Goal: Task Accomplishment & Management: Manage account settings

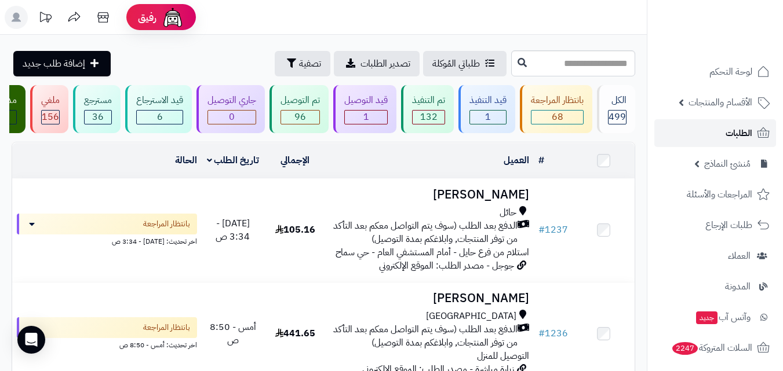
click at [729, 133] on span "الطلبات" at bounding box center [738, 133] width 27 height 16
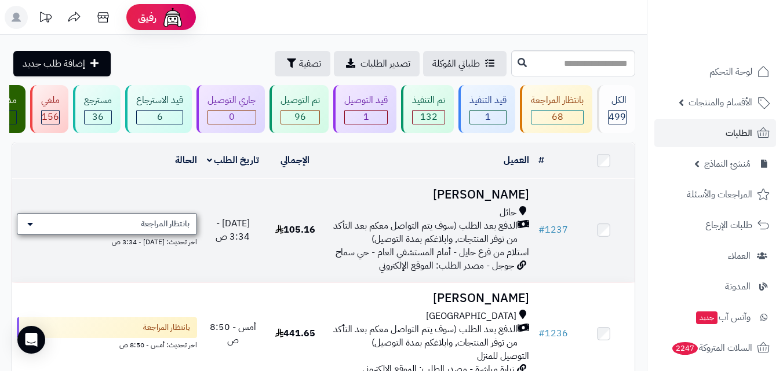
click at [34, 234] on div "بانتظار المراجعة" at bounding box center [107, 224] width 180 height 22
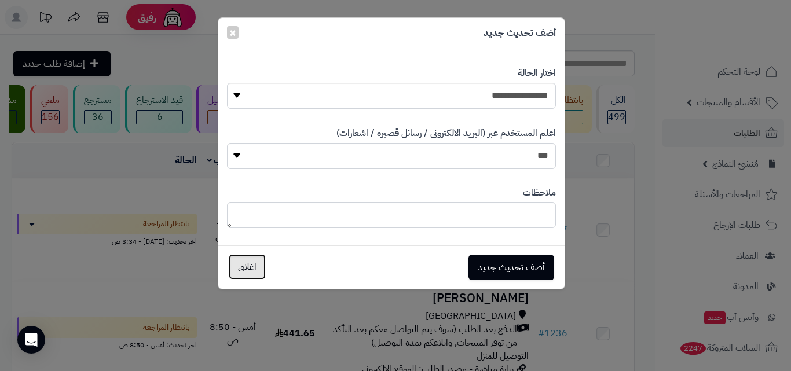
click at [247, 264] on button "اغلاق" at bounding box center [247, 266] width 37 height 25
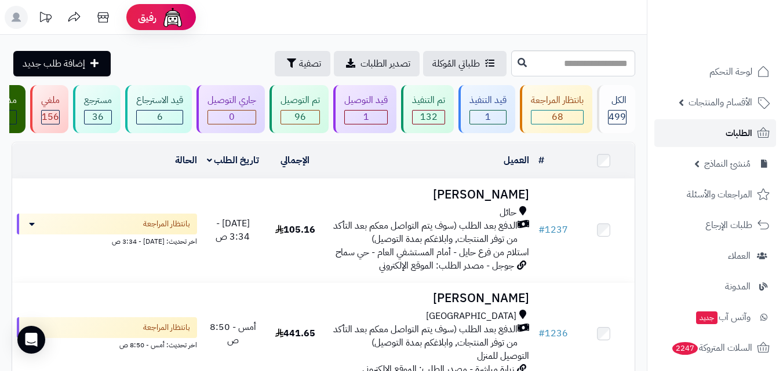
click at [747, 131] on span "الطلبات" at bounding box center [738, 133] width 27 height 16
click at [726, 129] on span "الطلبات" at bounding box center [738, 133] width 27 height 16
click at [154, 13] on span "رفيق" at bounding box center [147, 17] width 19 height 14
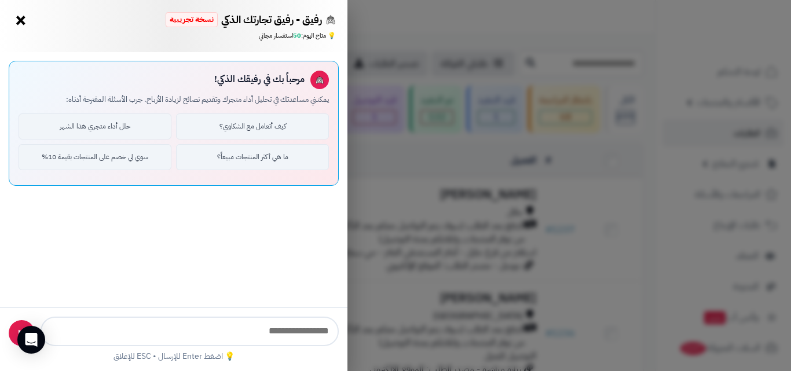
click at [20, 25] on button "×" at bounding box center [21, 20] width 19 height 19
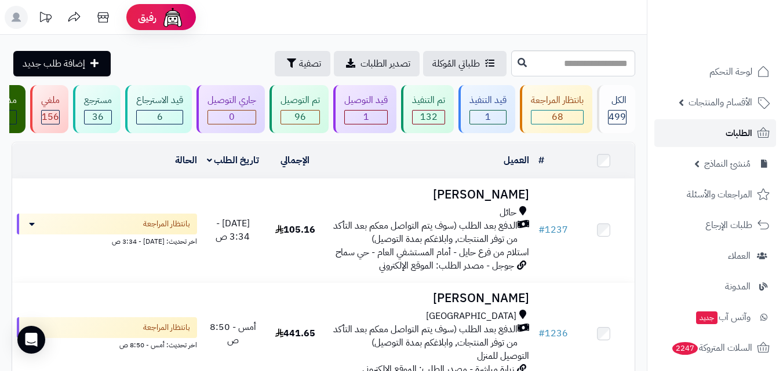
click at [738, 125] on span "الطلبات" at bounding box center [738, 133] width 27 height 16
click at [729, 70] on span "لوحة التحكم" at bounding box center [731, 72] width 42 height 16
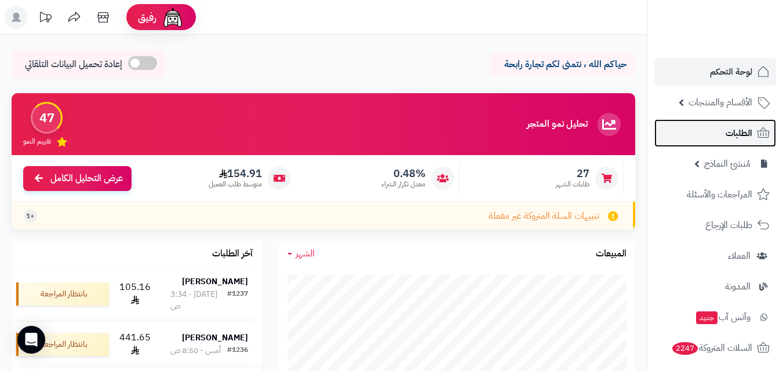
click at [747, 135] on span "الطلبات" at bounding box center [738, 133] width 27 height 16
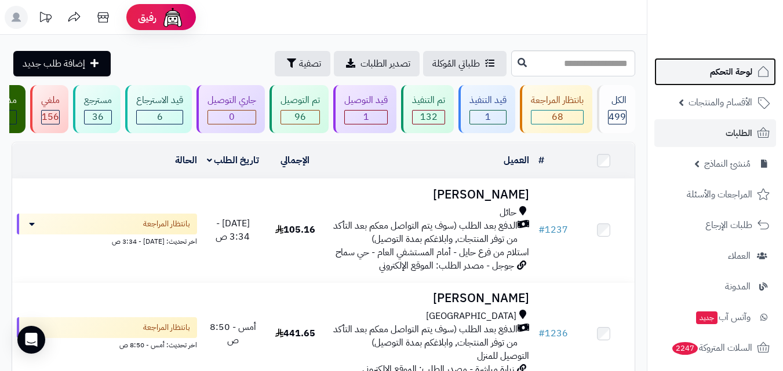
click at [733, 74] on span "لوحة التحكم" at bounding box center [731, 72] width 42 height 16
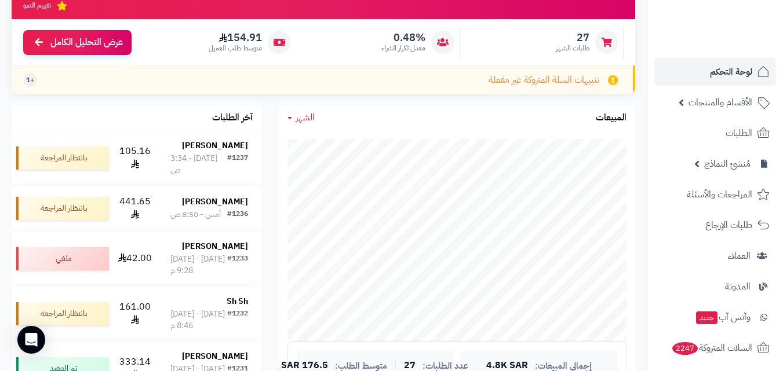
scroll to position [116, 0]
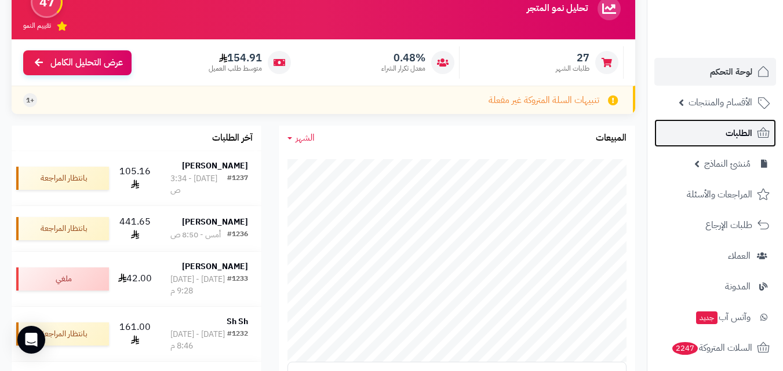
click at [717, 139] on link "الطلبات" at bounding box center [715, 133] width 122 height 28
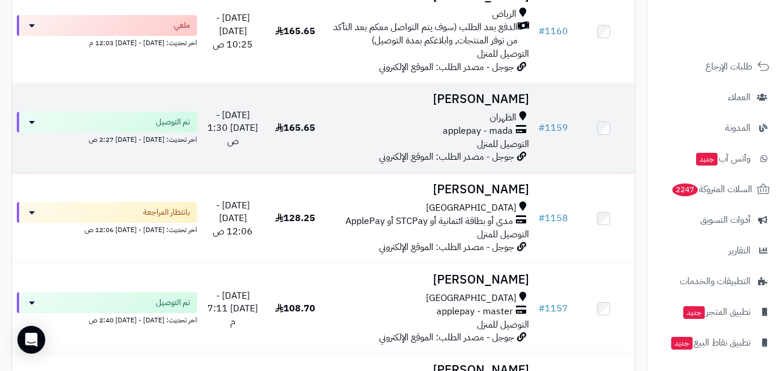
scroll to position [5388, 0]
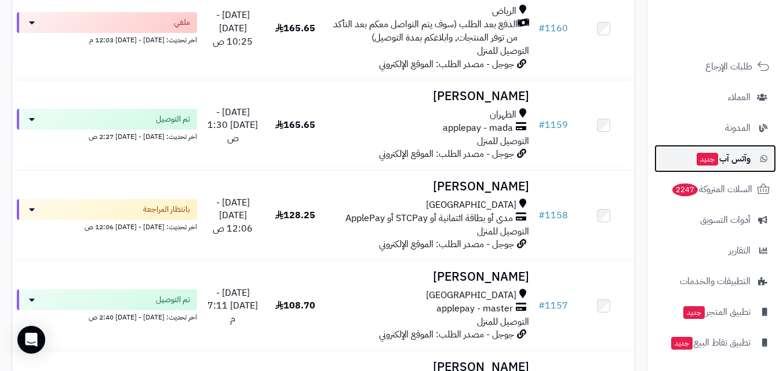
click at [734, 167] on link "وآتس آب جديد" at bounding box center [715, 159] width 122 height 28
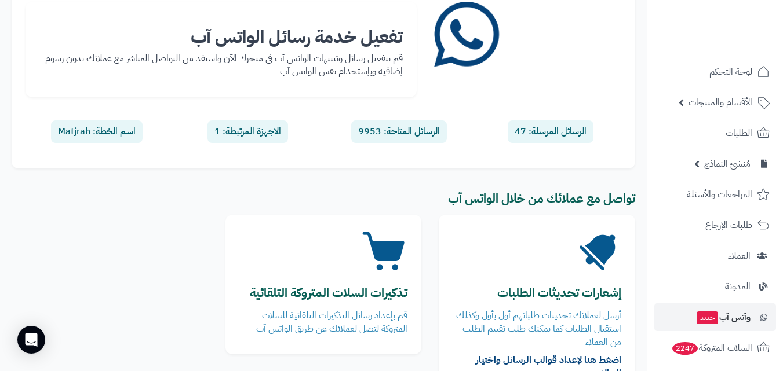
scroll to position [42, 0]
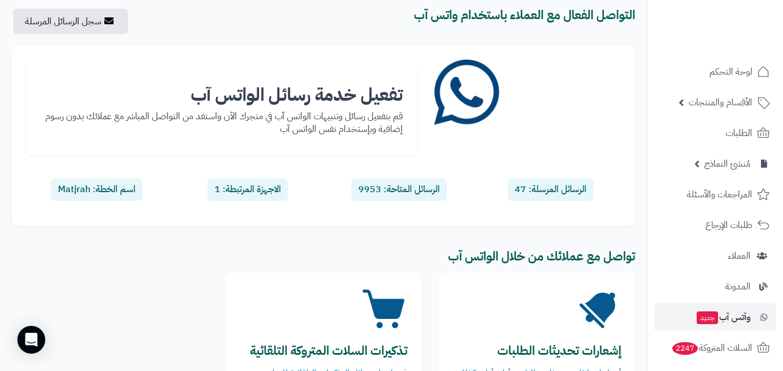
click at [386, 194] on div "الرسائل المتاحة: 9953" at bounding box center [399, 189] width 96 height 23
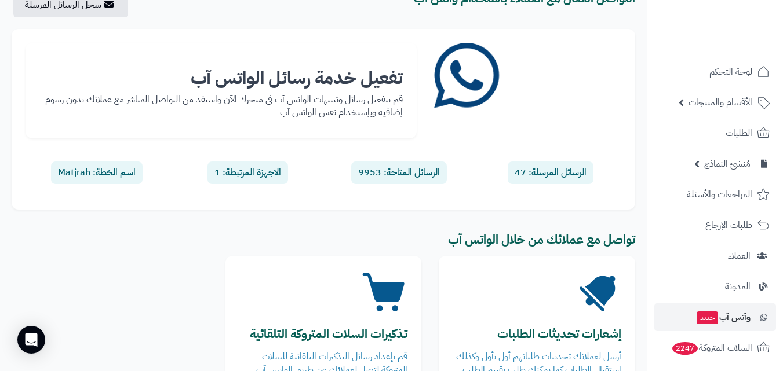
scroll to position [0, 0]
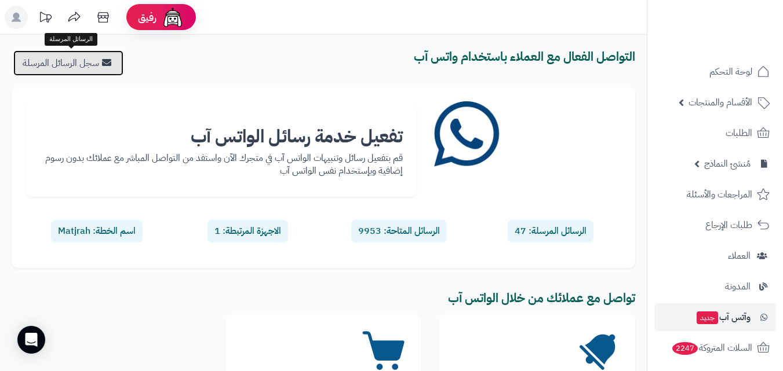
click at [65, 68] on link "سجل الرسائل المرسلة" at bounding box center [68, 62] width 110 height 25
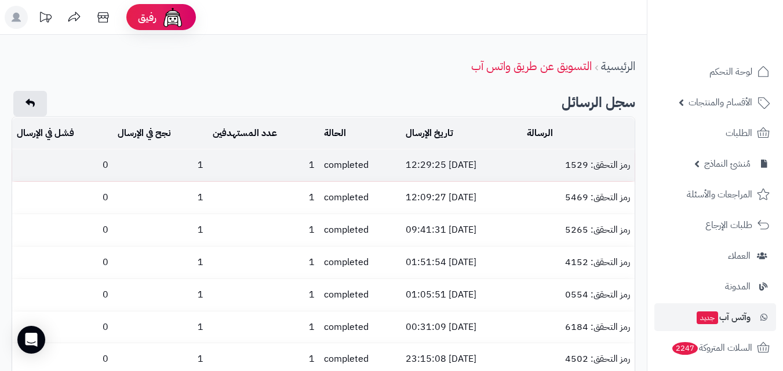
click at [462, 164] on td "[DATE] 12:29:25" at bounding box center [461, 165] width 121 height 32
click at [342, 158] on td "completed" at bounding box center [360, 165] width 82 height 32
click at [329, 164] on td "completed" at bounding box center [360, 165] width 82 height 32
click at [583, 163] on td "رمز التحقق: 1529" at bounding box center [578, 165] width 112 height 32
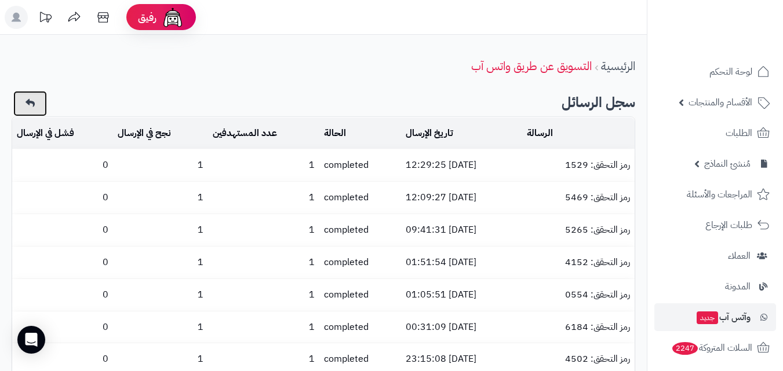
click at [21, 98] on link at bounding box center [30, 103] width 34 height 25
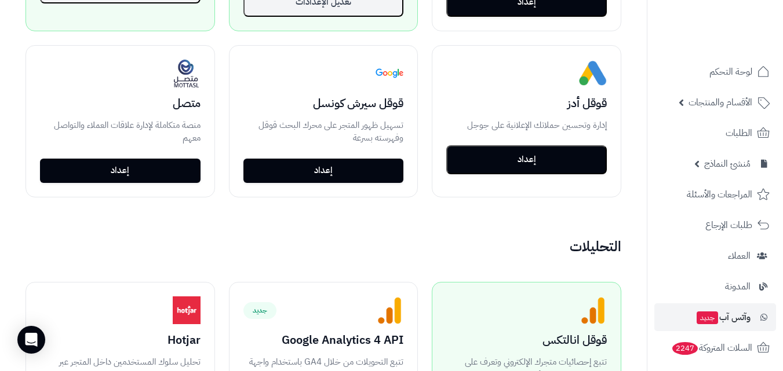
scroll to position [579, 0]
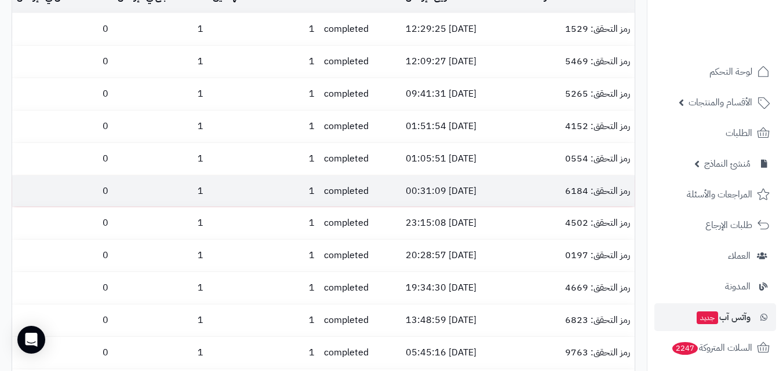
scroll to position [116, 0]
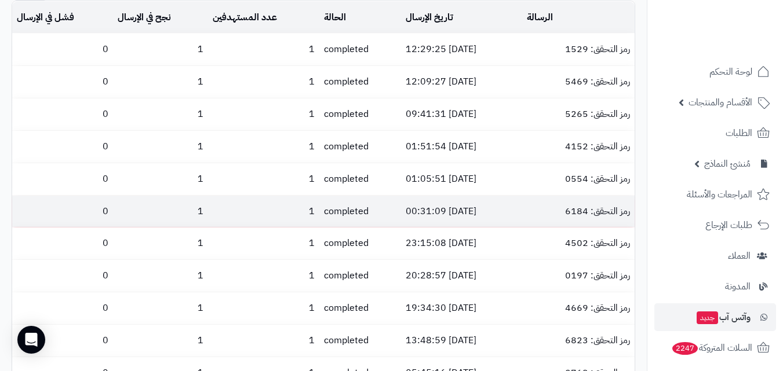
click at [414, 205] on td "[DATE] 00:31:09" at bounding box center [461, 212] width 121 height 32
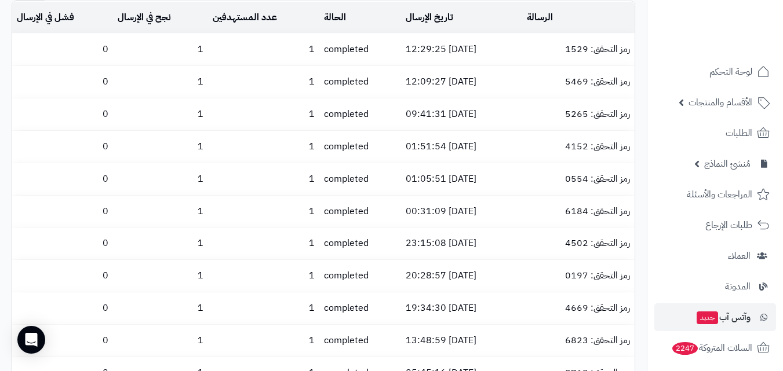
drag, startPoint x: 418, startPoint y: 206, endPoint x: 1, endPoint y: 211, distance: 417.2
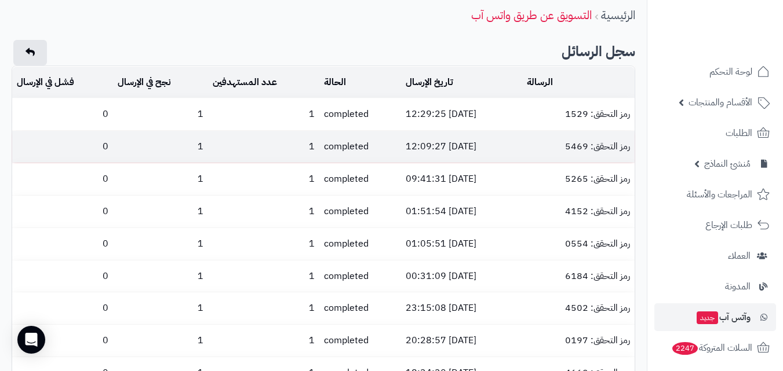
scroll to position [0, 0]
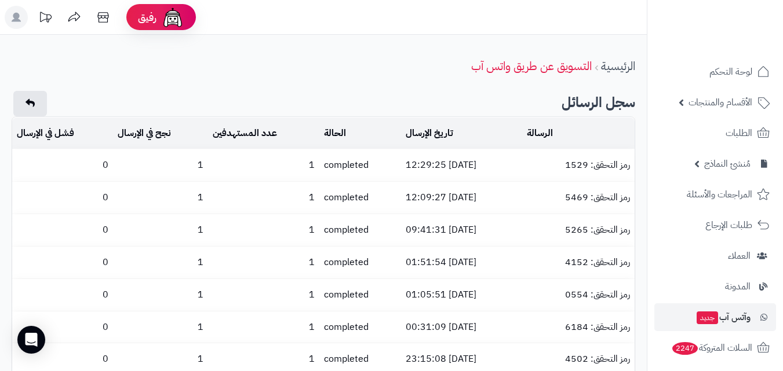
click at [598, 69] on li "التسويق عن طريق واتس آب" at bounding box center [536, 66] width 130 height 17
click at [601, 68] on link "الرئيسية" at bounding box center [618, 65] width 34 height 17
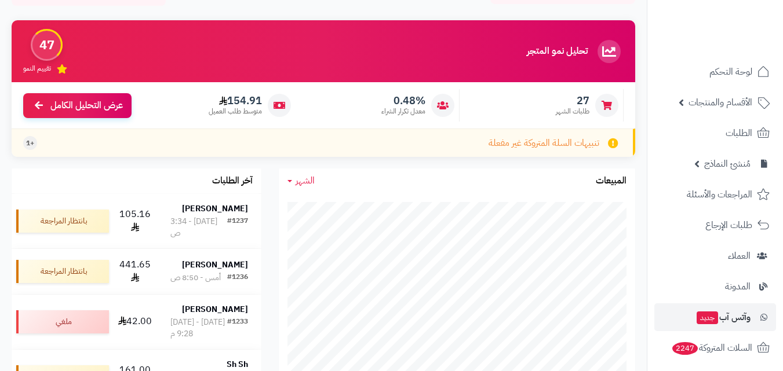
scroll to position [58, 0]
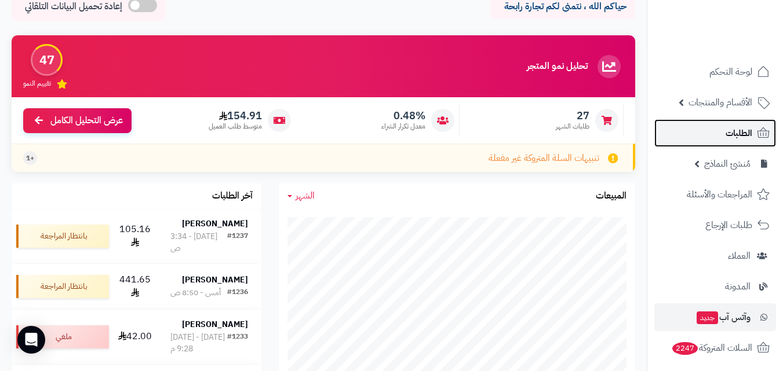
click at [750, 138] on span "الطلبات" at bounding box center [738, 133] width 27 height 16
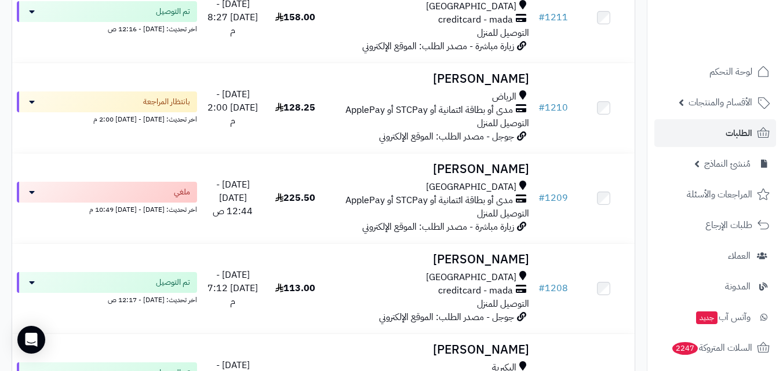
scroll to position [1796, 0]
